Goal: Check status: Check status

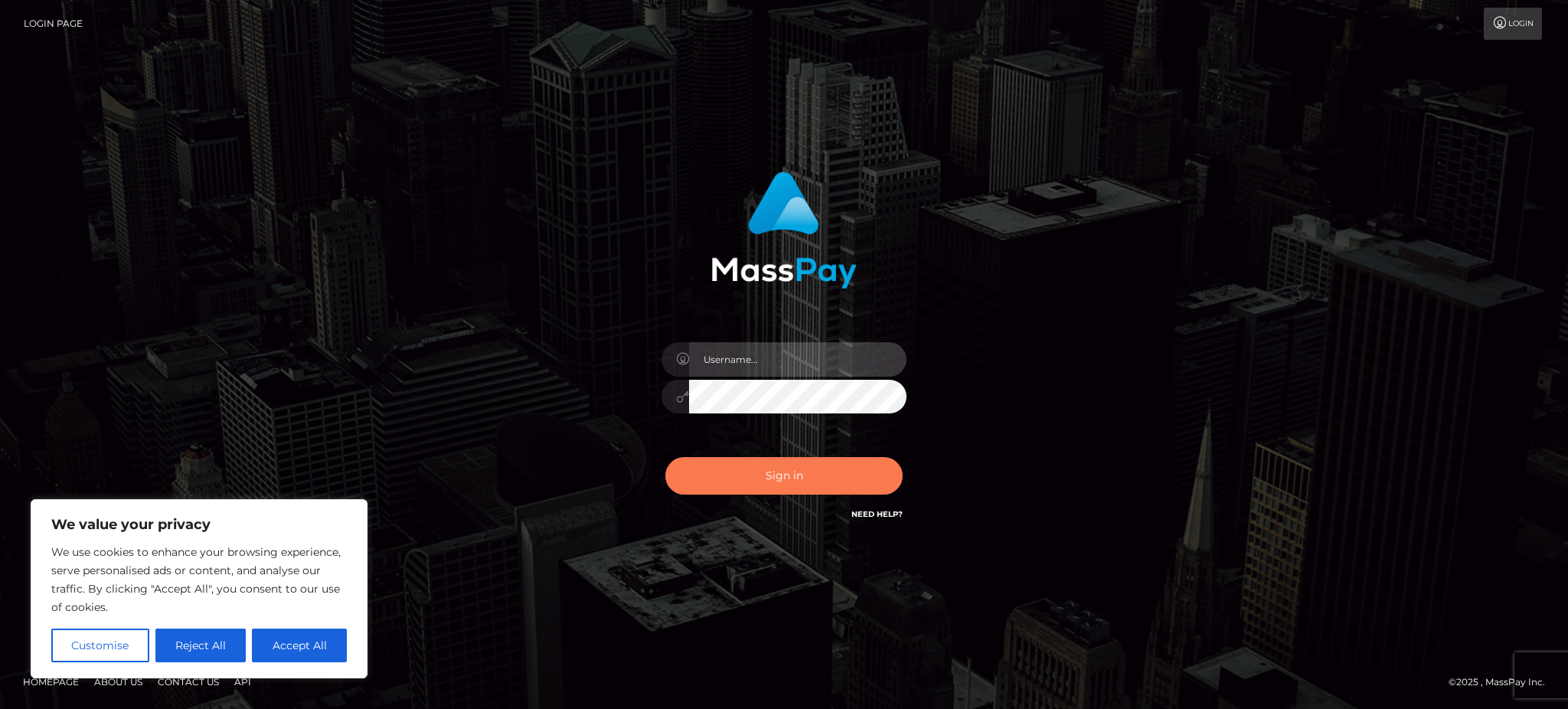
type input "Gaizelle"
click at [749, 491] on button "Sign in" at bounding box center [784, 476] width 237 height 37
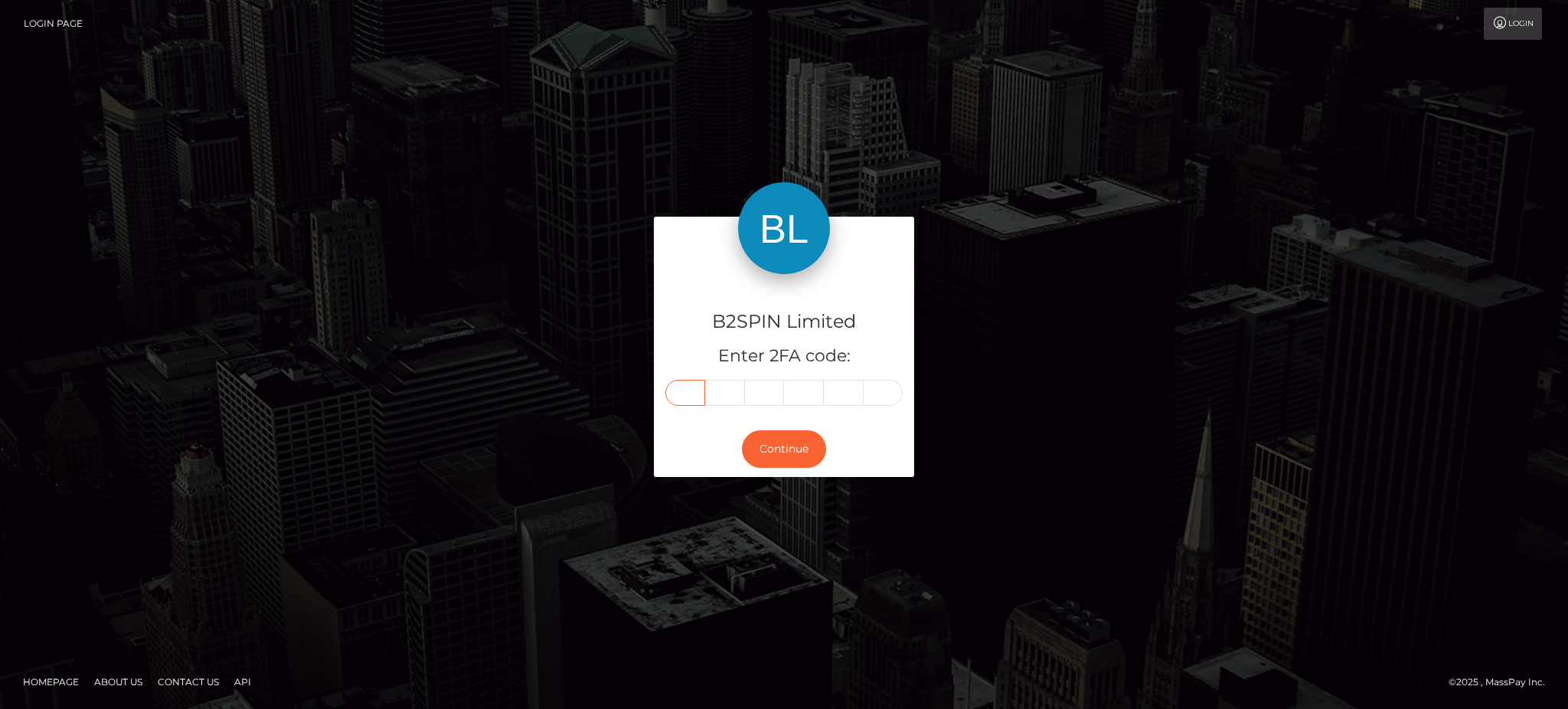
click at [676, 396] on input "text" at bounding box center [685, 392] width 40 height 26
type input "7"
type input "4"
type input "6"
type input "0"
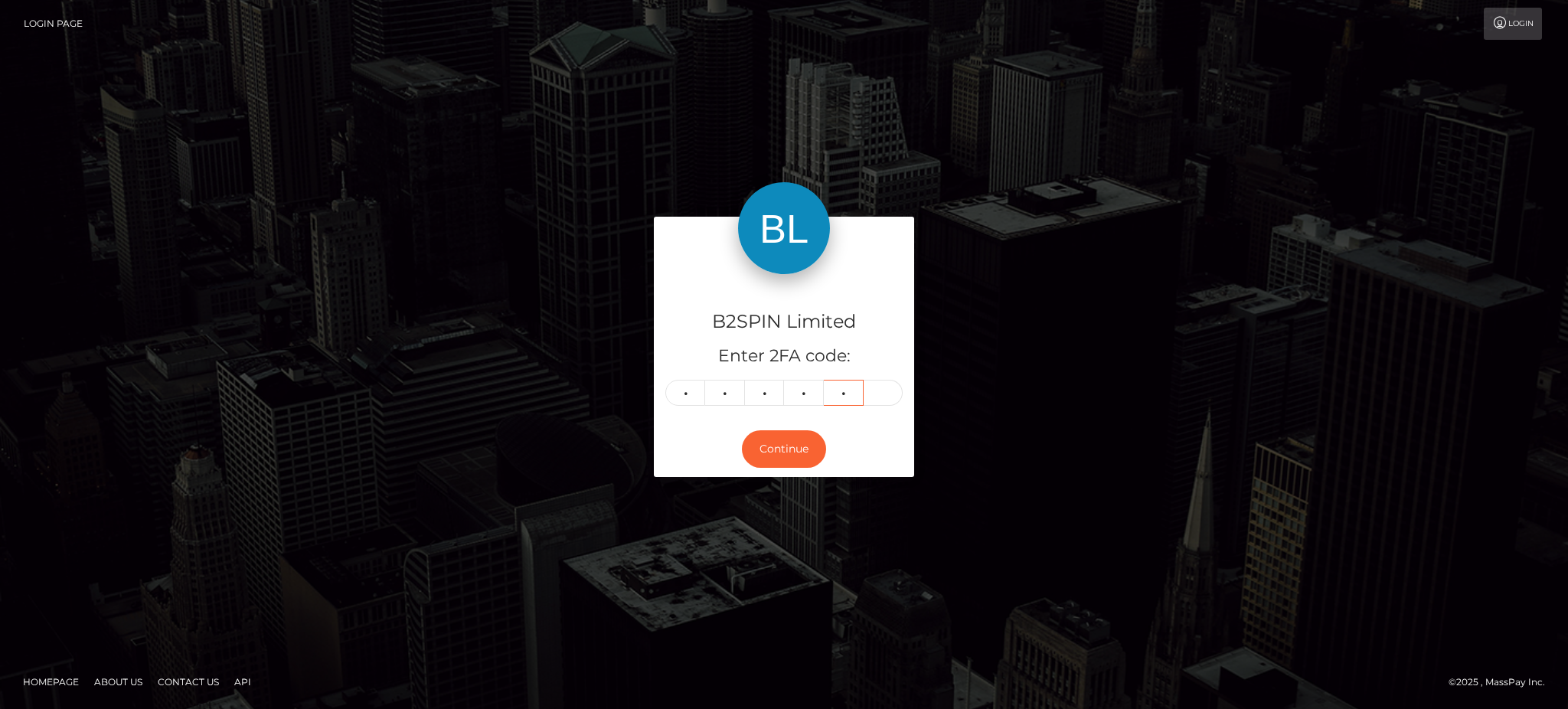
type input "6"
type input "0"
click at [753, 441] on button "Continue" at bounding box center [784, 449] width 84 height 37
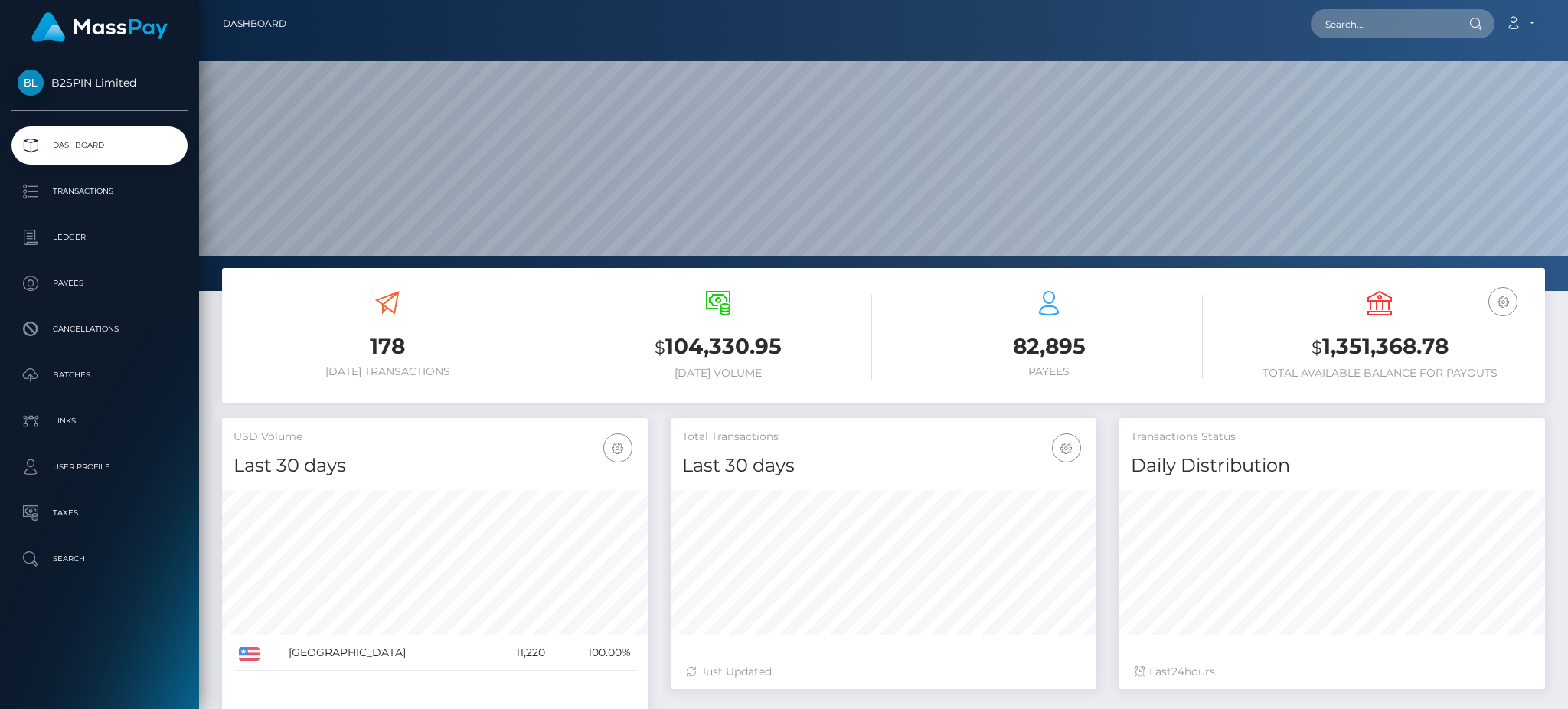
scroll to position [272, 425]
click at [1372, 352] on h3 "$ 1,351,368.78" at bounding box center [1379, 347] width 308 height 31
copy h3 "1,351,368.78"
